Goal: Information Seeking & Learning: Learn about a topic

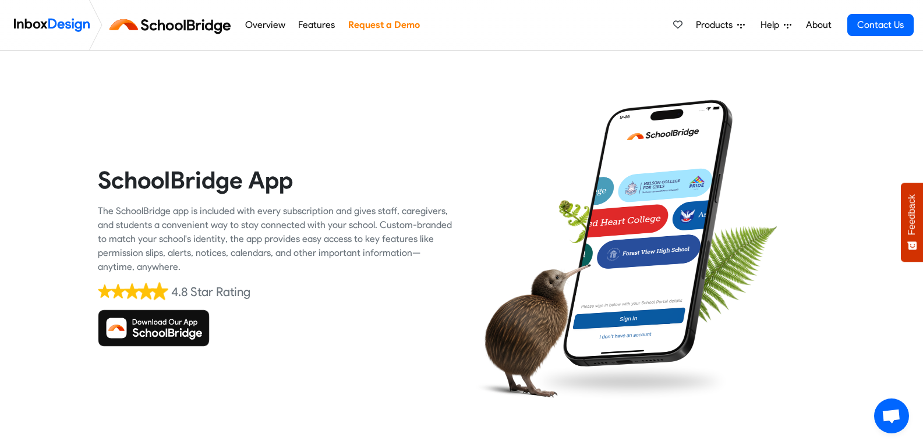
click at [309, 19] on link "Features" at bounding box center [316, 24] width 43 height 23
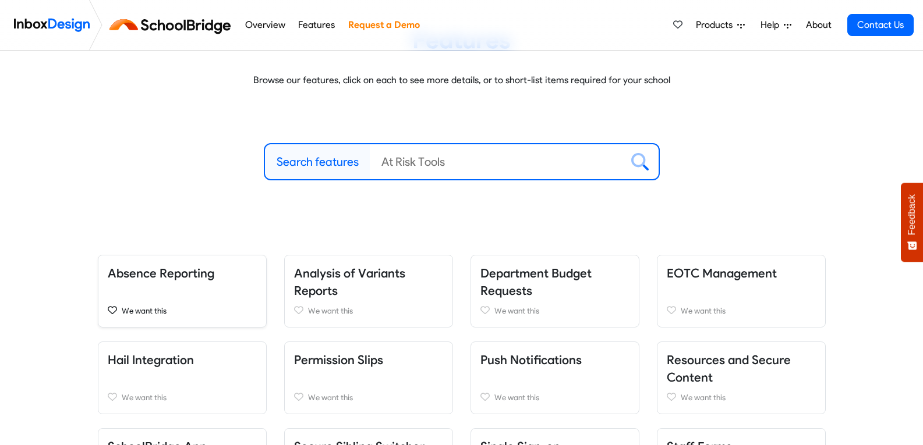
scroll to position [175, 0]
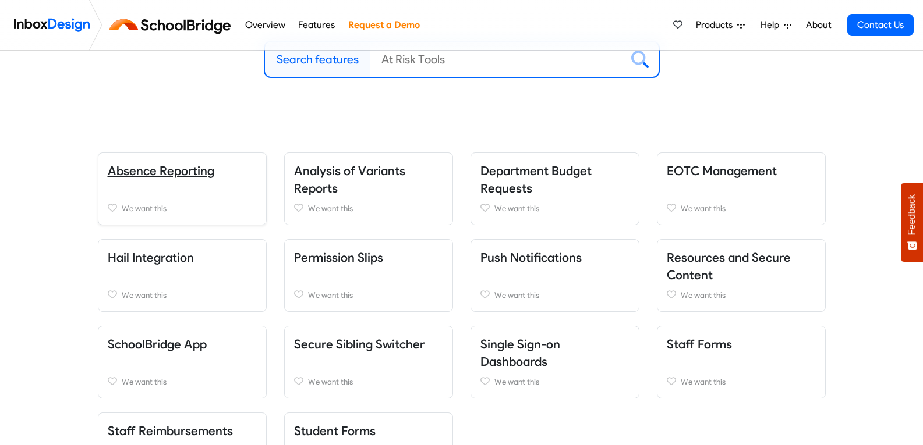
click at [119, 168] on link "Absence Reporting" at bounding box center [161, 171] width 107 height 15
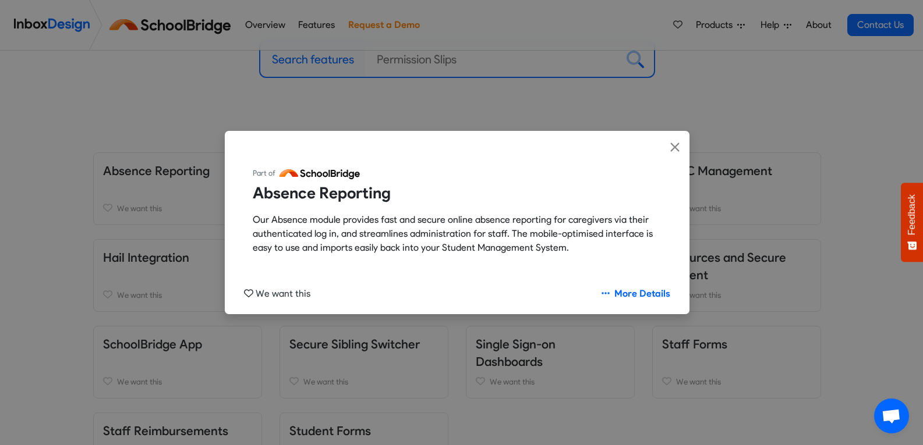
click at [68, 245] on div "Part of Absence Reporting Our Absence module provides fast and secure online ab…" at bounding box center [461, 222] width 923 height 445
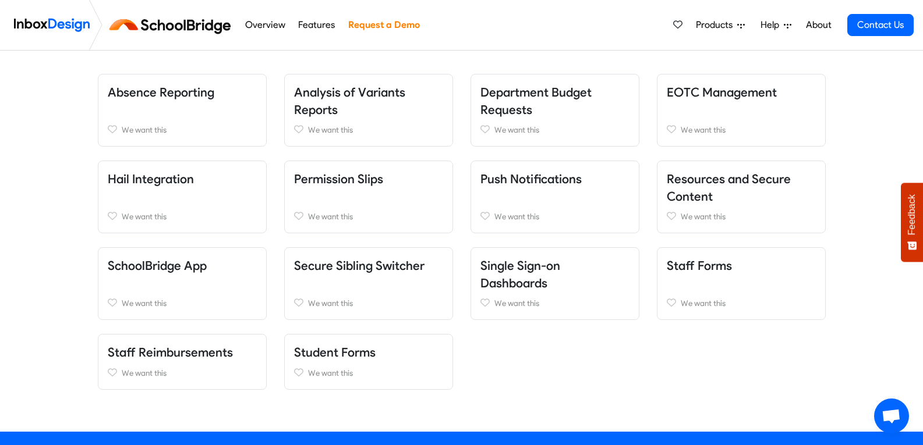
scroll to position [233, 0]
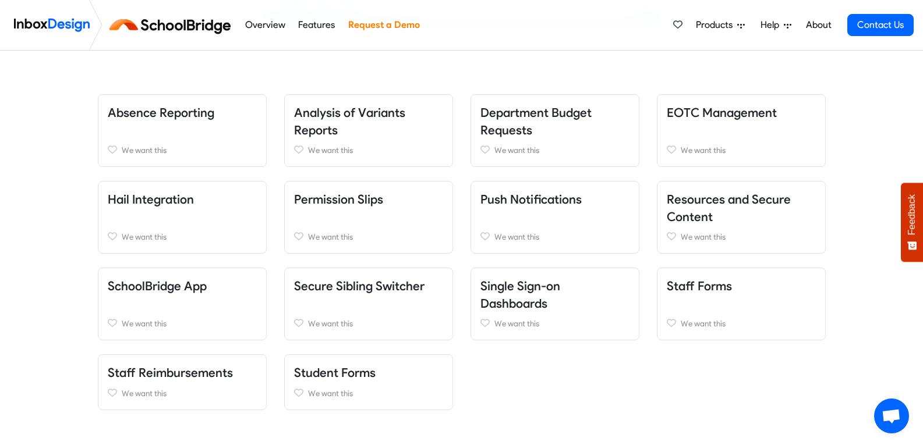
click at [262, 18] on link "Overview" at bounding box center [265, 24] width 47 height 23
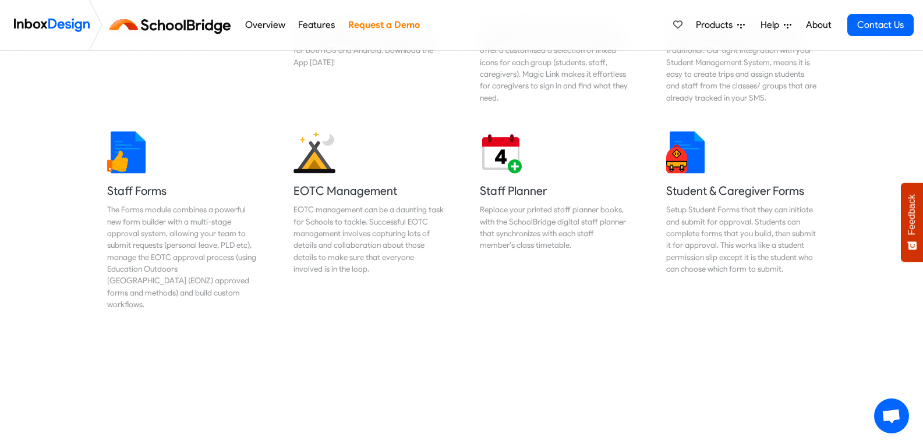
scroll to position [524, 0]
